Goal: Task Accomplishment & Management: Use online tool/utility

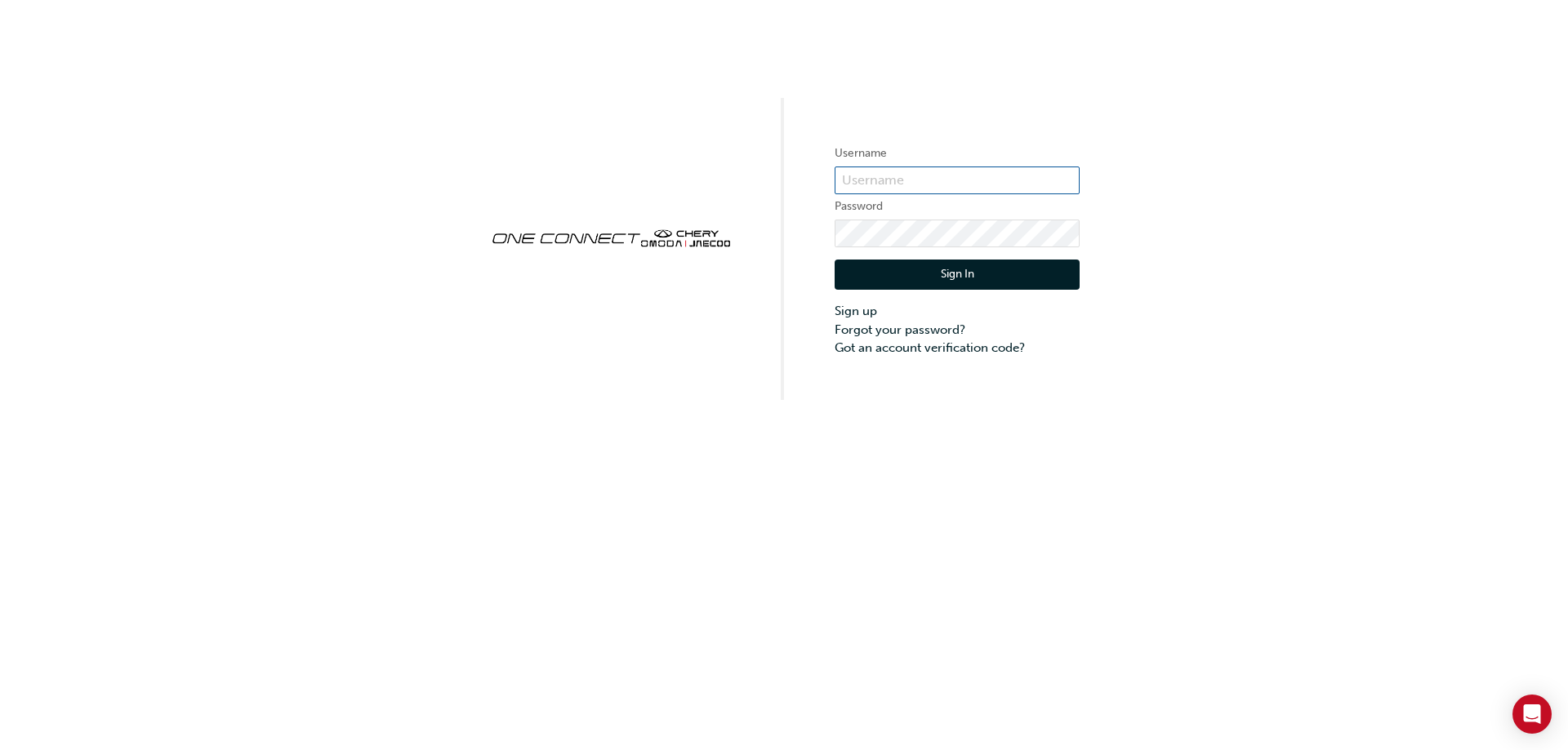
type input "CHAU0689"
click at [964, 278] on button "Sign In" at bounding box center [956, 275] width 245 height 31
